Goal: Information Seeking & Learning: Learn about a topic

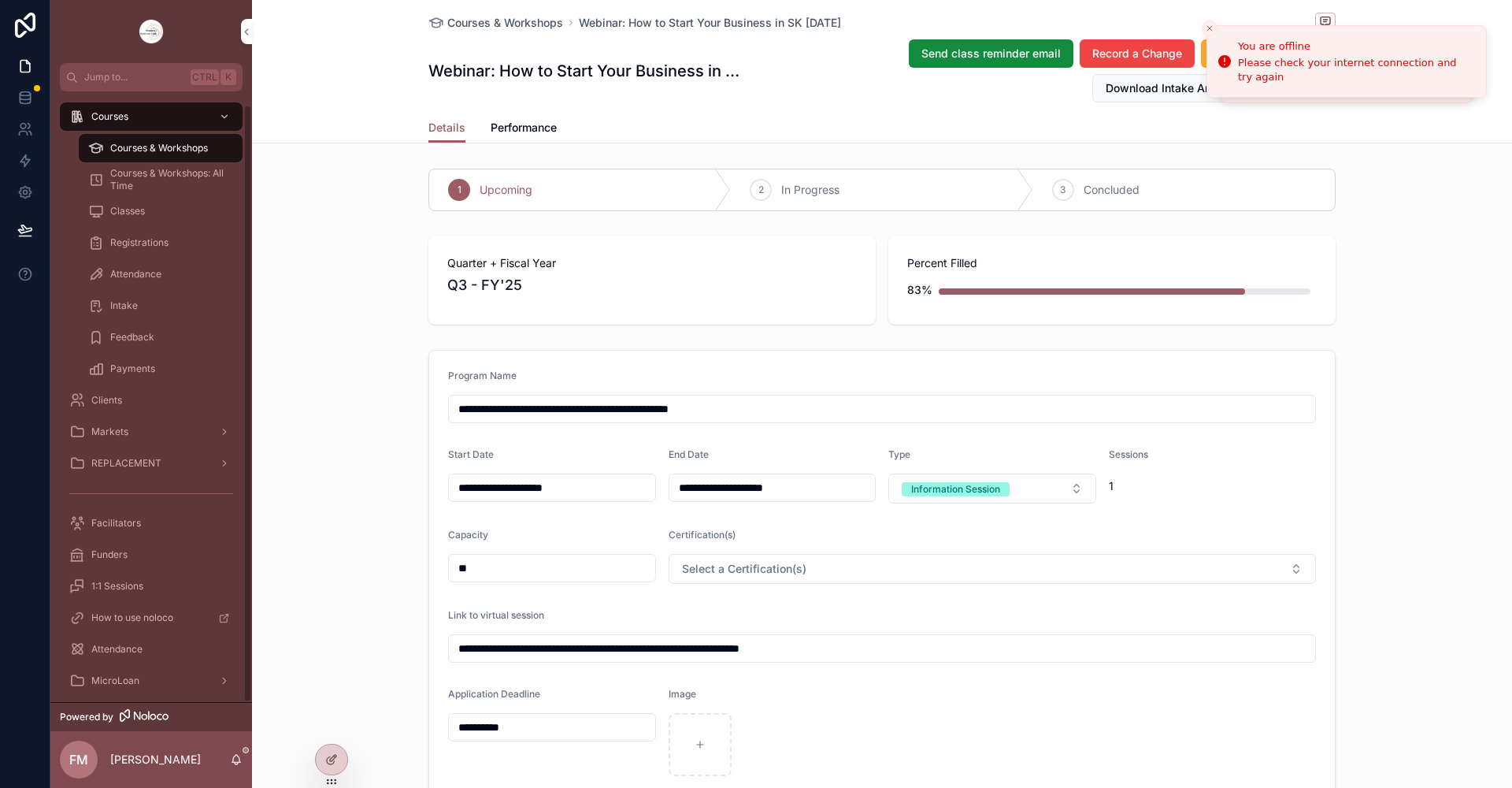
scroll to position [656, 0]
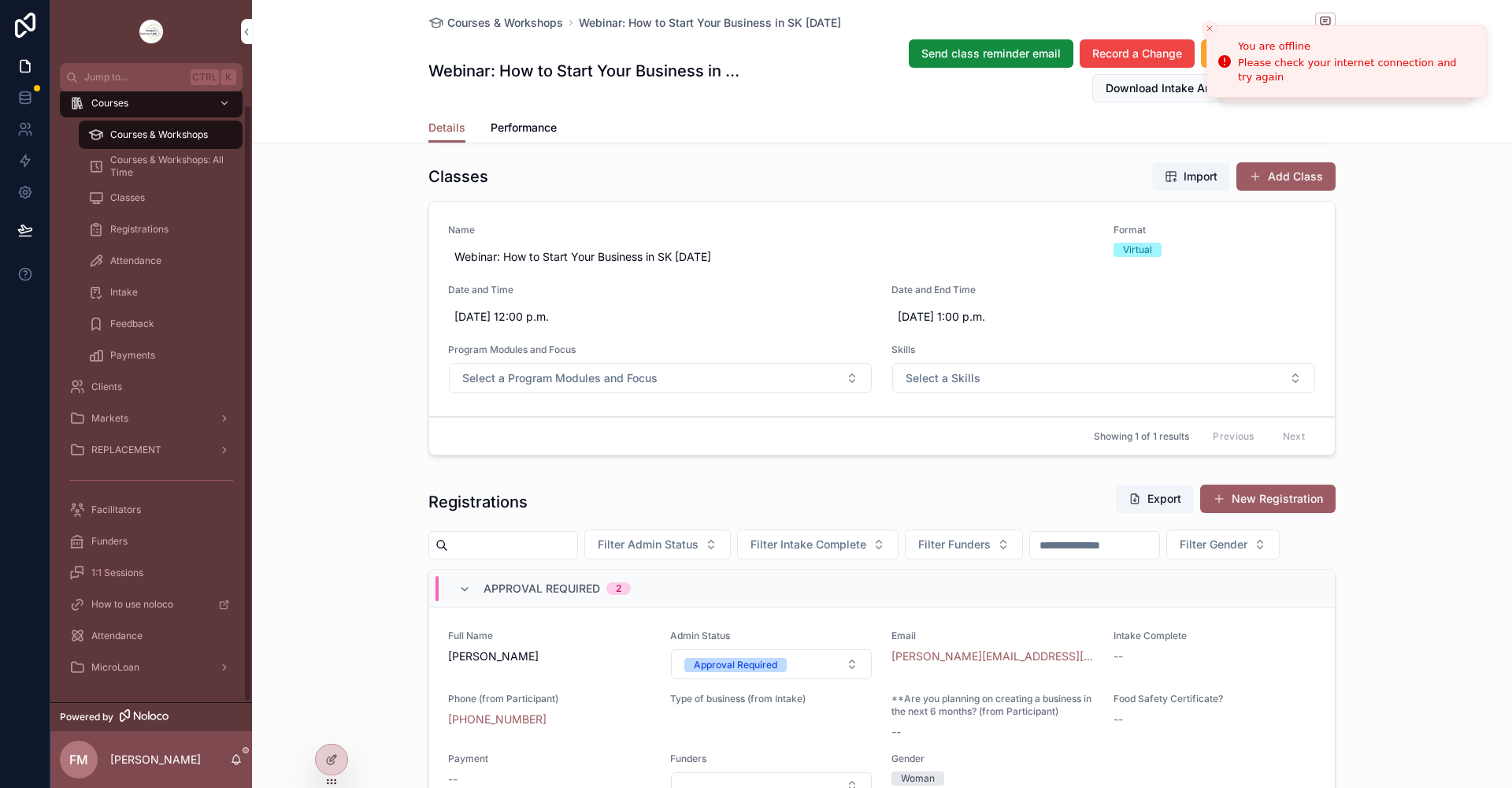
click at [146, 663] on div "MicroLoan" at bounding box center [152, 667] width 164 height 25
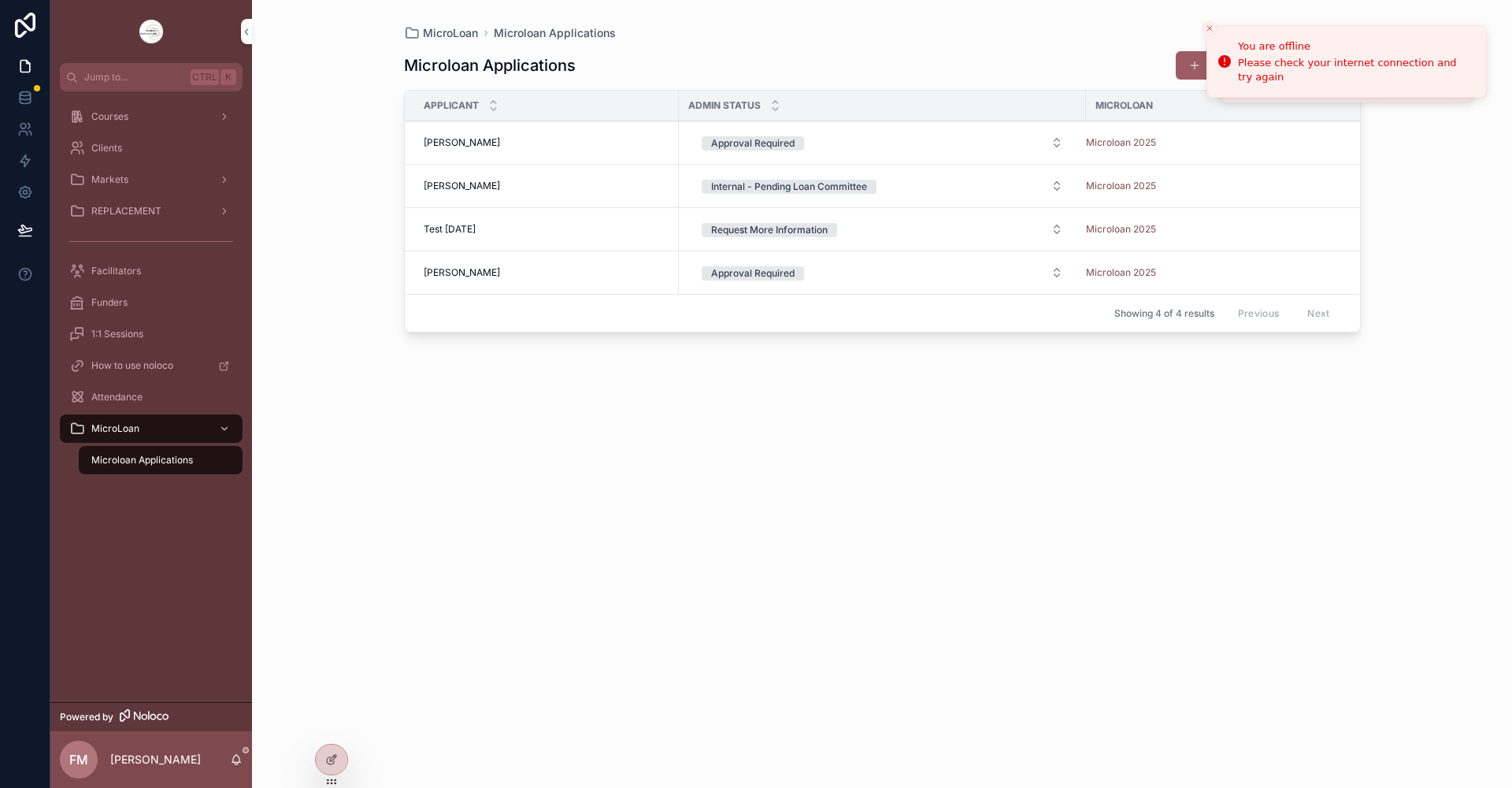
click at [143, 105] on div "Courses" at bounding box center [152, 117] width 164 height 25
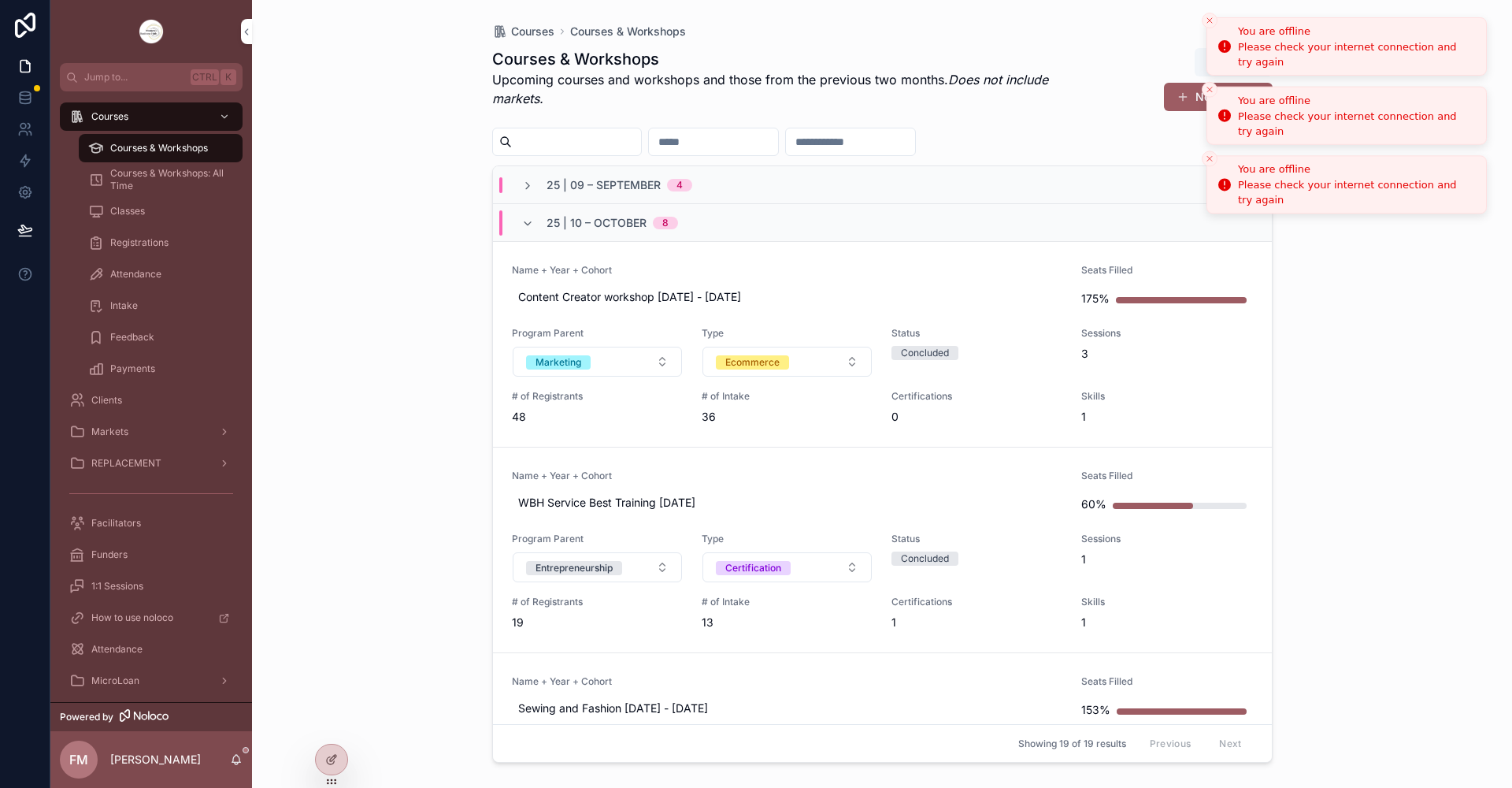
click at [1205, 17] on icon "Close toast" at bounding box center [1210, 20] width 10 height 10
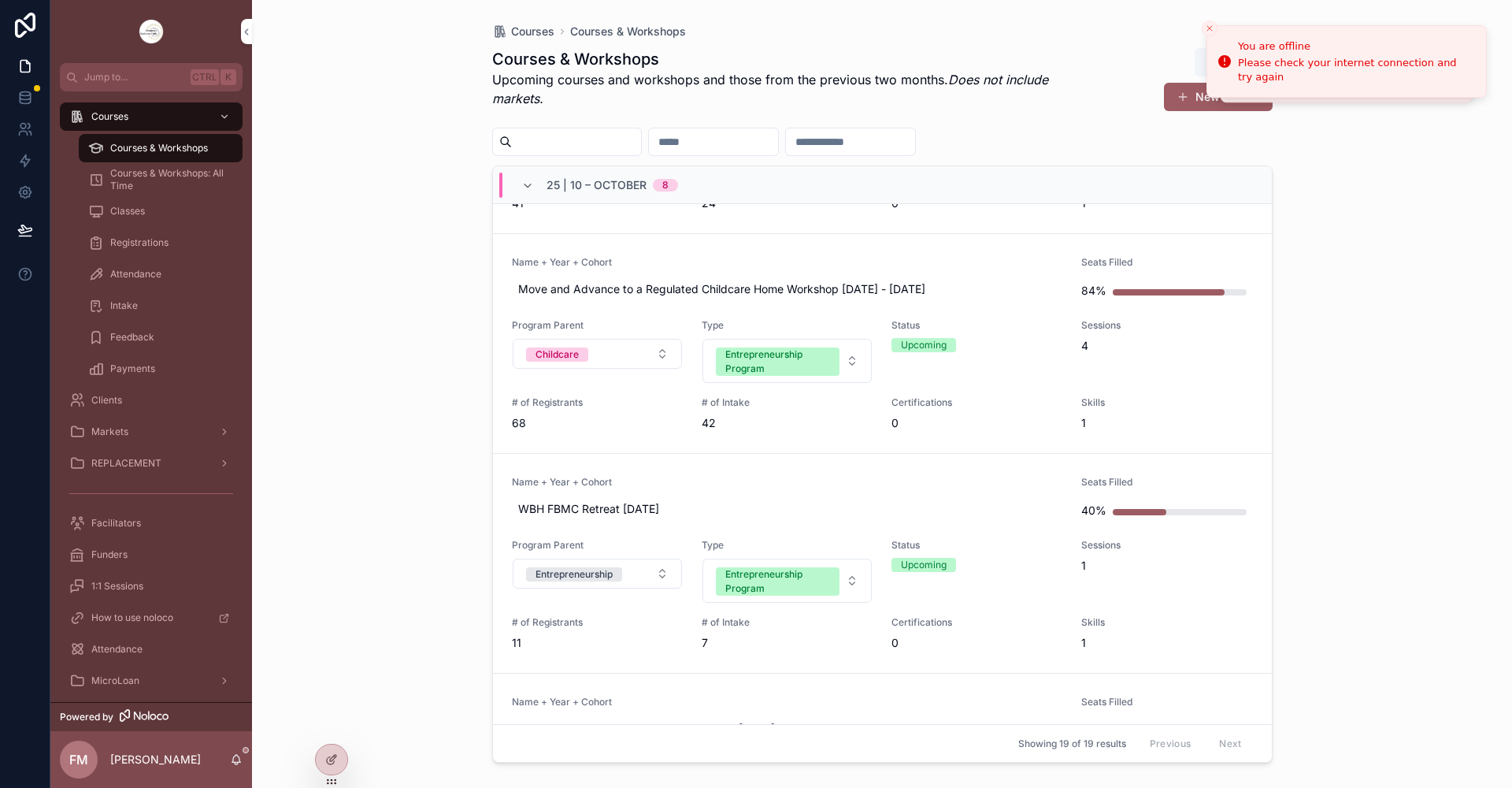
scroll to position [630, 0]
